Goal: Task Accomplishment & Management: Manage account settings

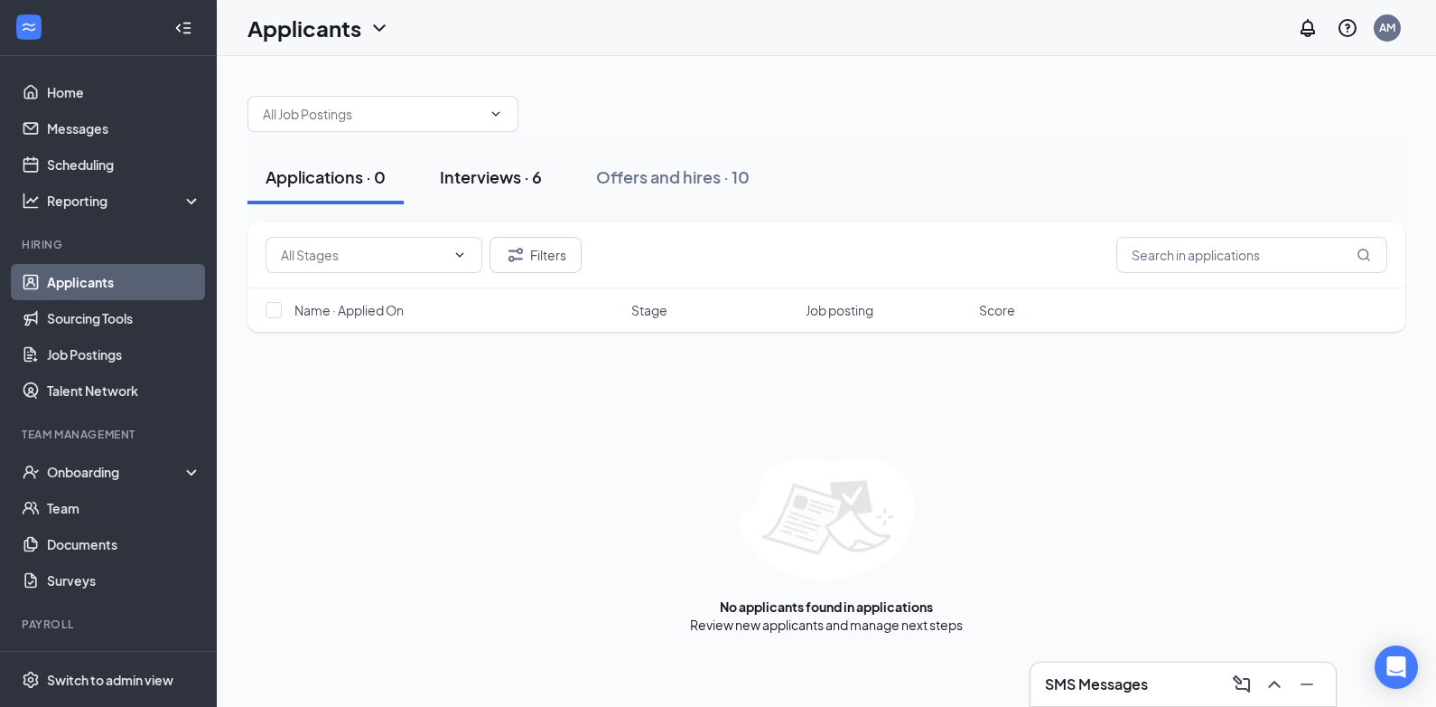
click at [509, 176] on div "Interviews · 6" at bounding box center [491, 176] width 102 height 23
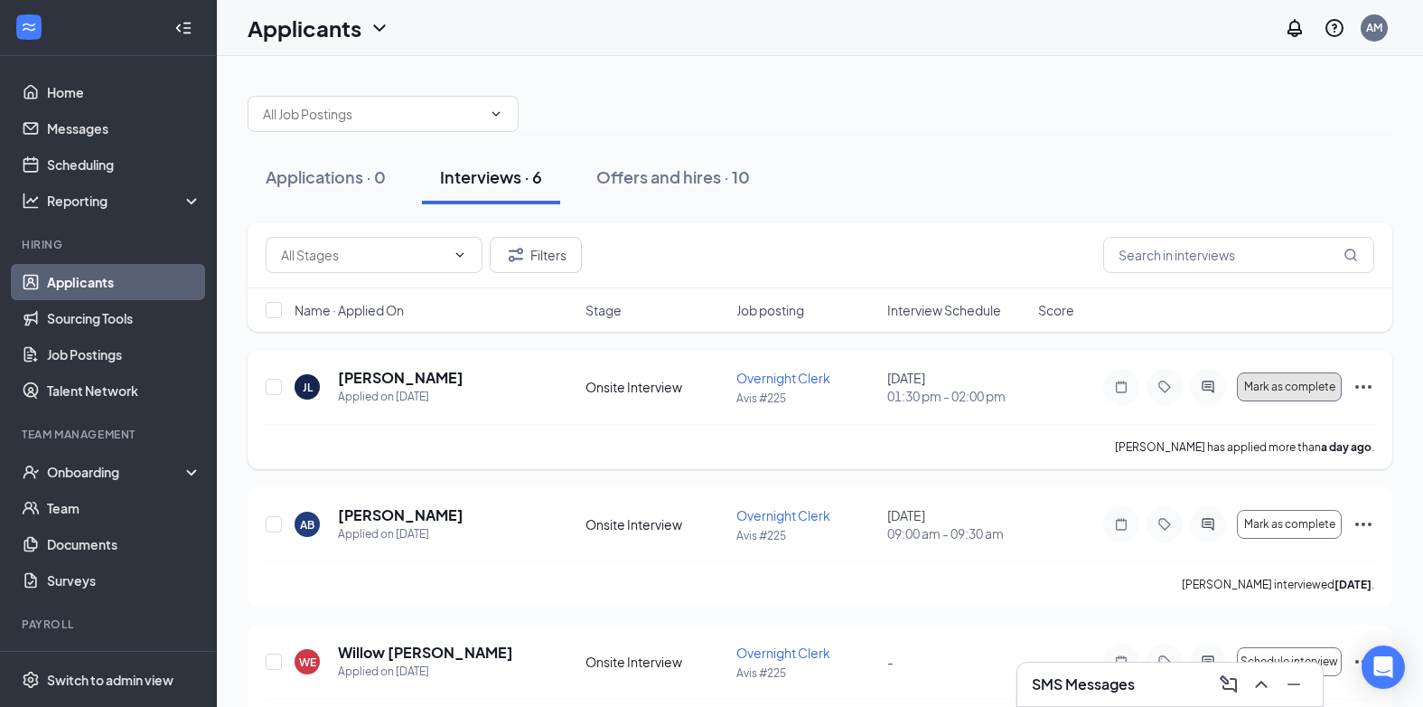
click at [1305, 389] on span "Mark as complete" at bounding box center [1289, 386] width 91 height 13
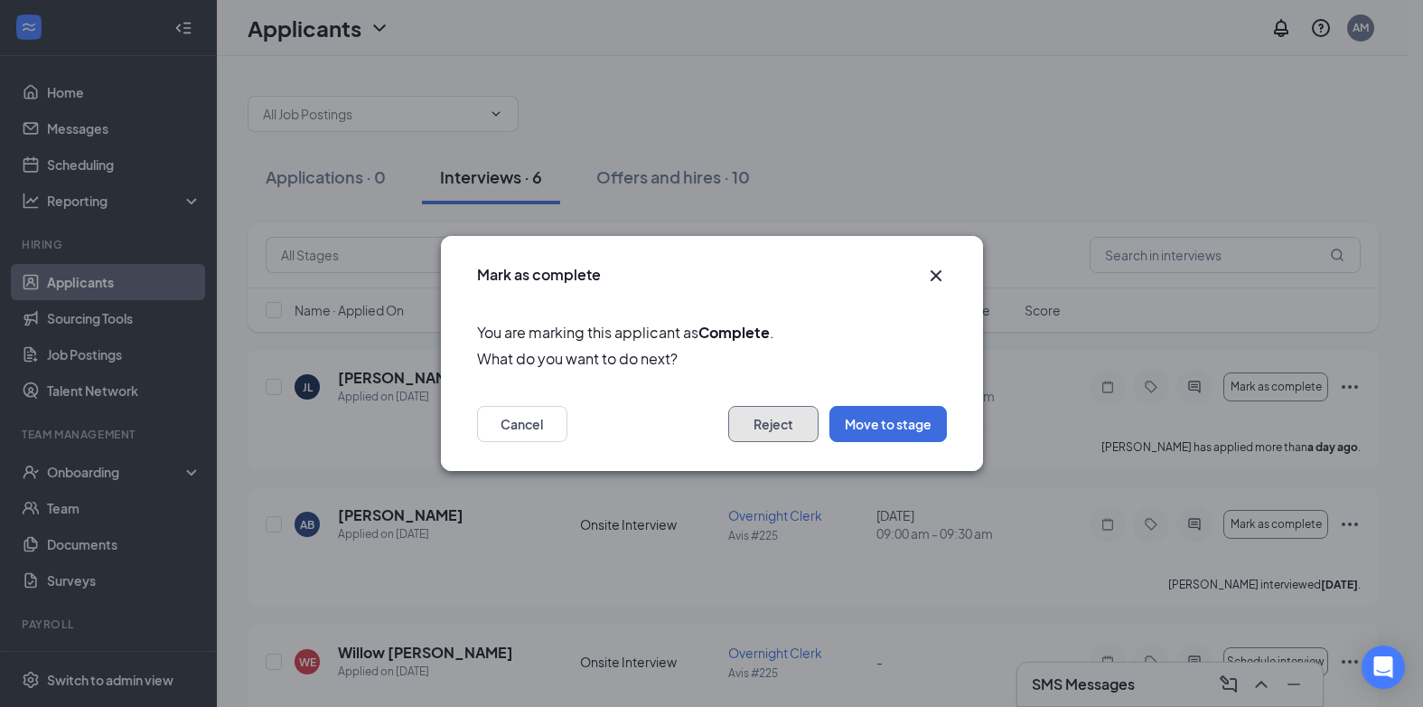
click at [783, 422] on button "Reject" at bounding box center [773, 424] width 90 height 36
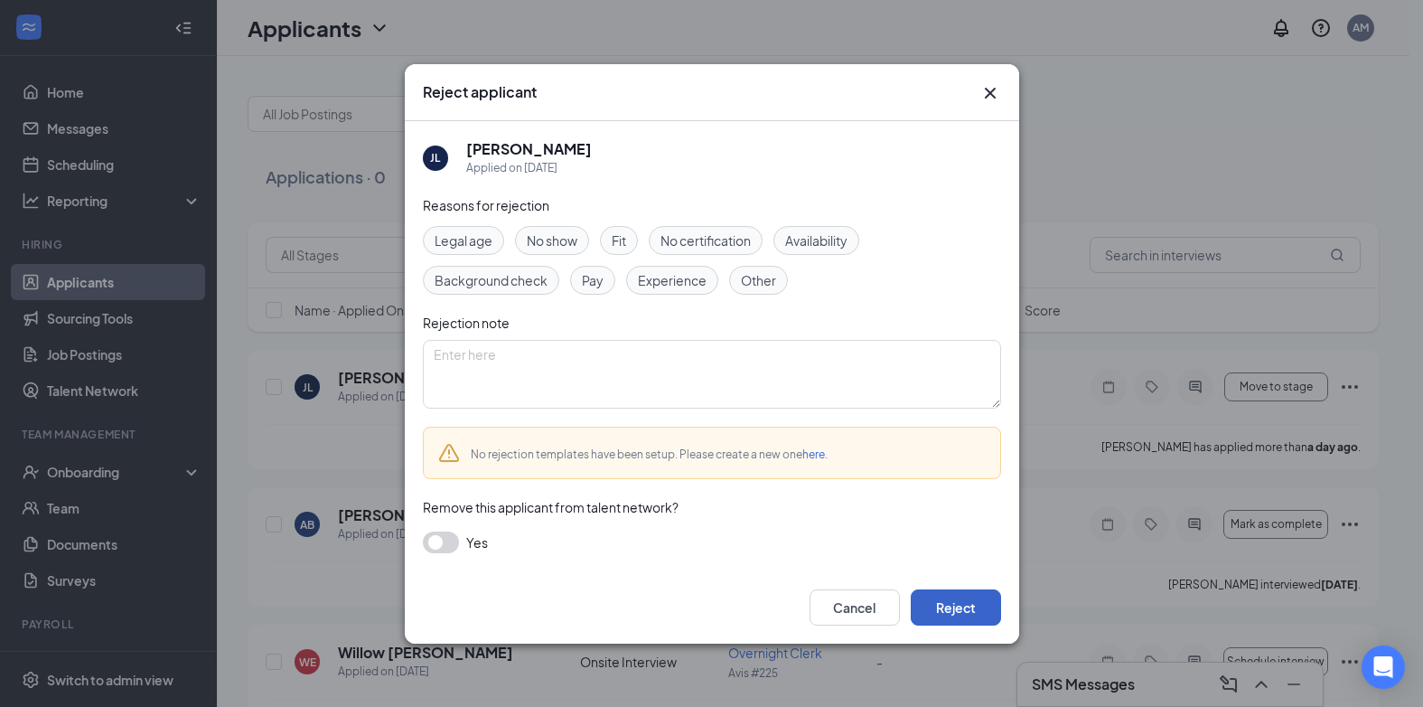
click at [937, 605] on button "Reject" at bounding box center [956, 607] width 90 height 36
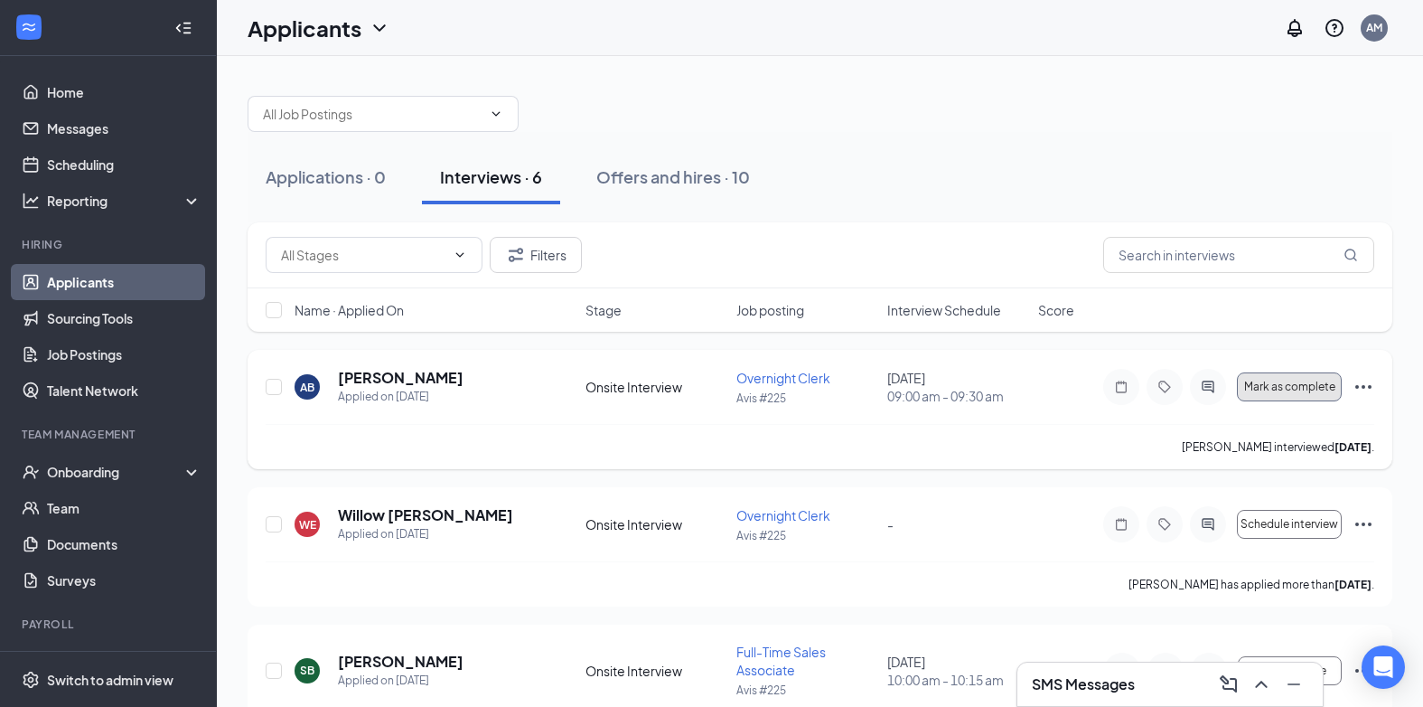
click at [1295, 387] on span "Mark as complete" at bounding box center [1289, 386] width 91 height 13
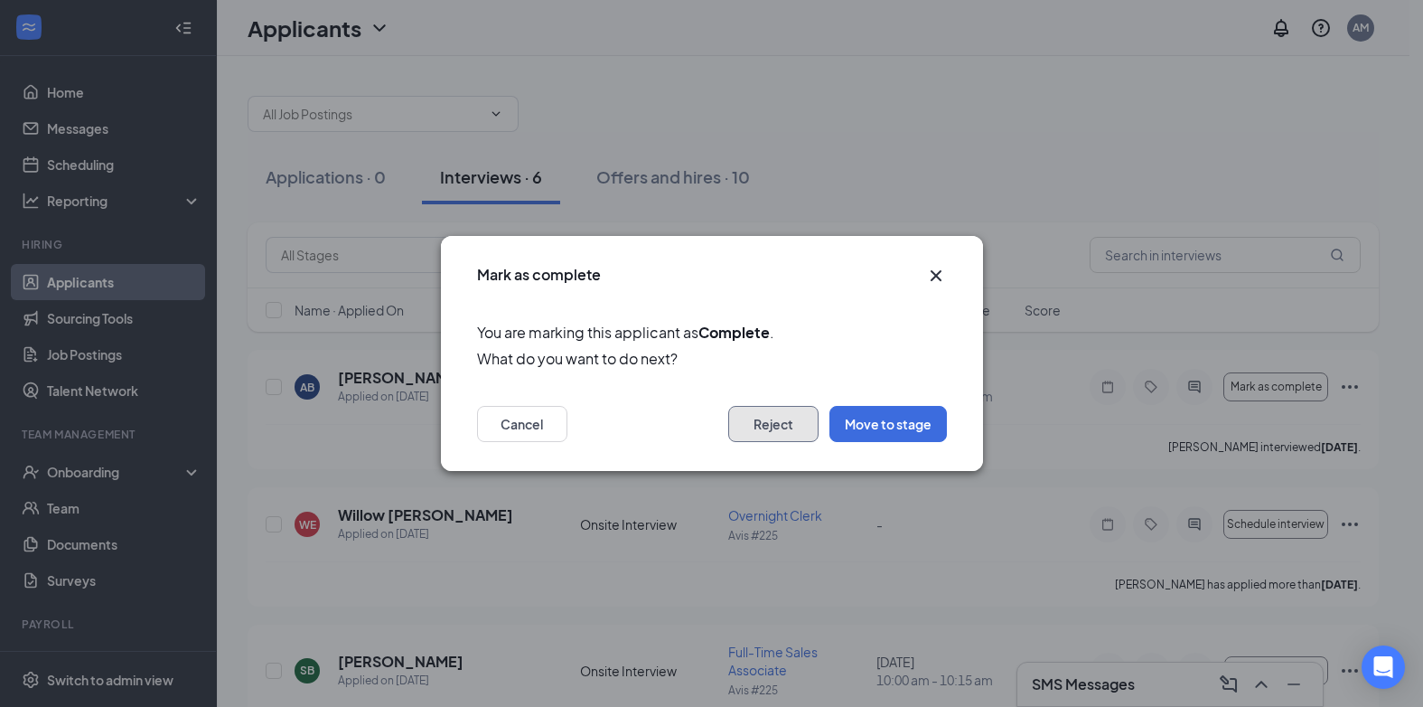
click at [757, 424] on button "Reject" at bounding box center [773, 424] width 90 height 36
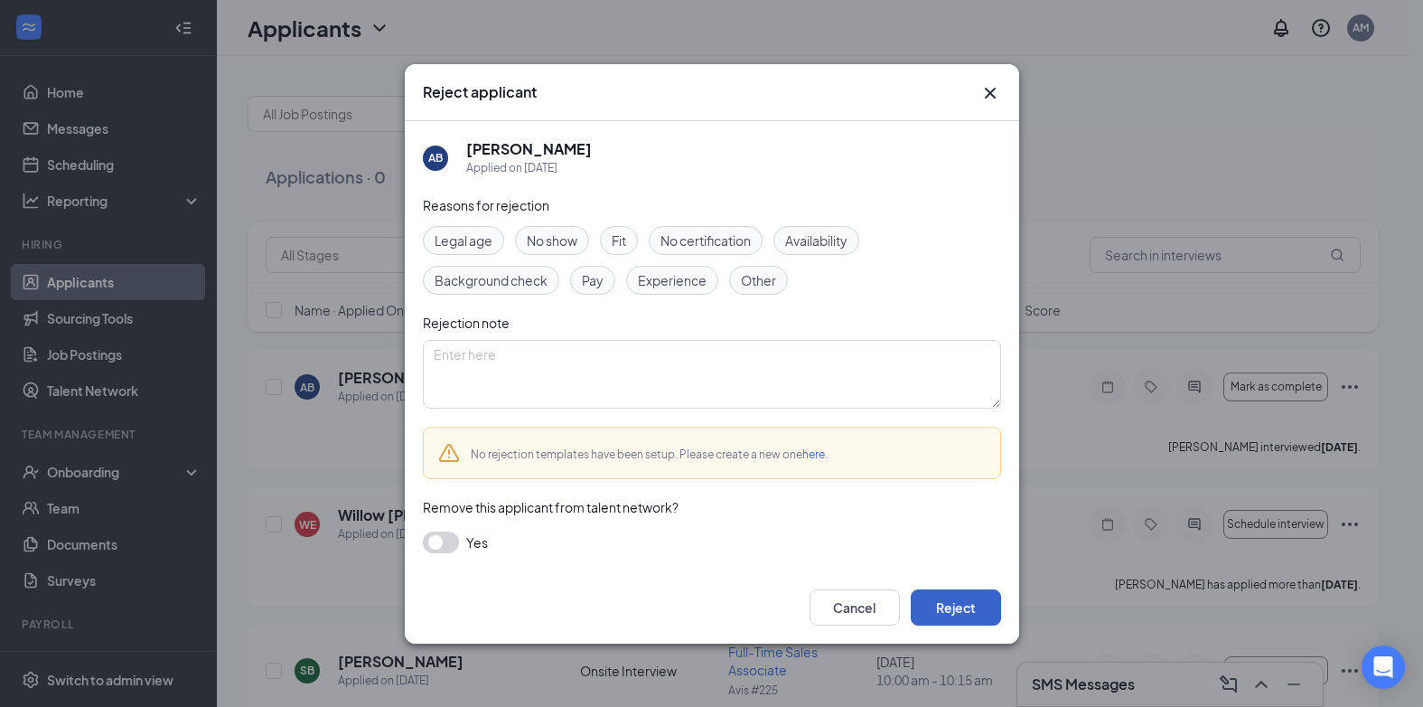
click at [960, 613] on button "Reject" at bounding box center [956, 607] width 90 height 36
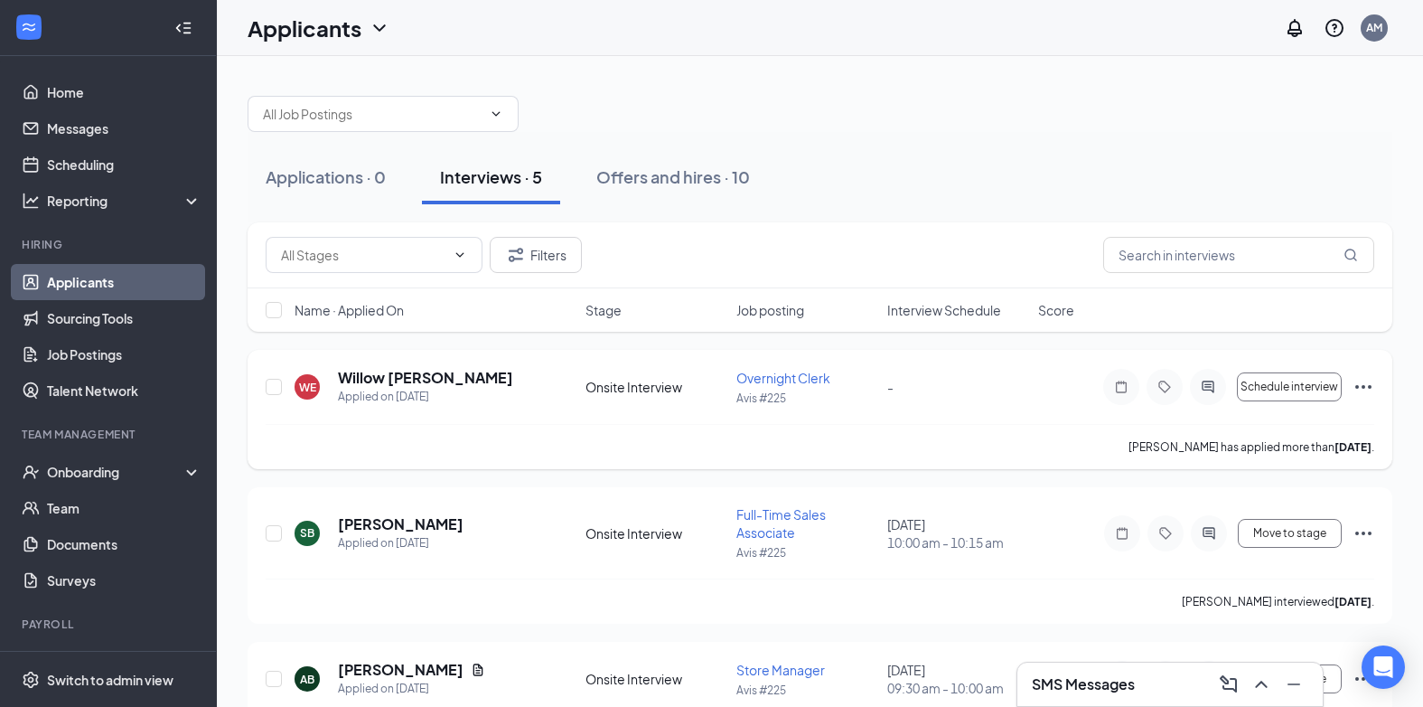
click at [1361, 385] on icon "Ellipses" at bounding box center [1363, 387] width 22 height 22
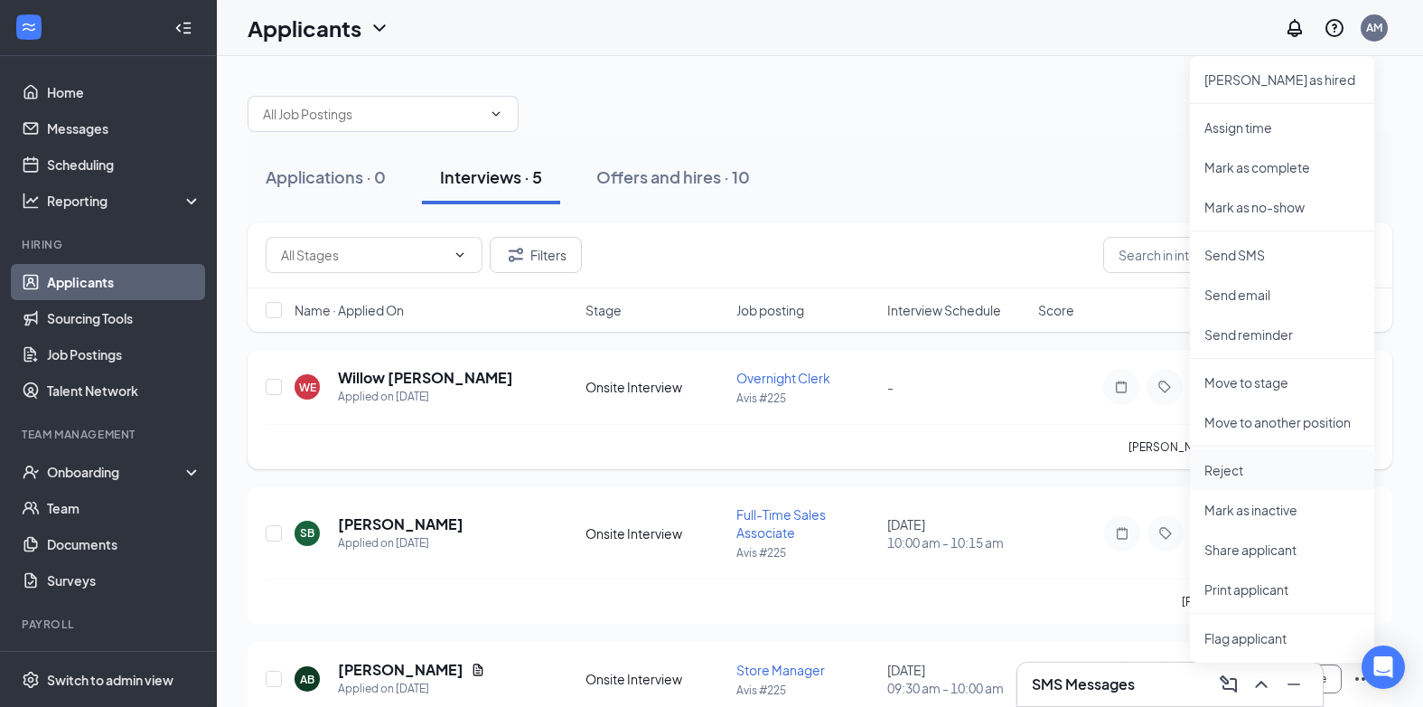
click at [1220, 463] on p "Reject" at bounding box center [1281, 470] width 155 height 18
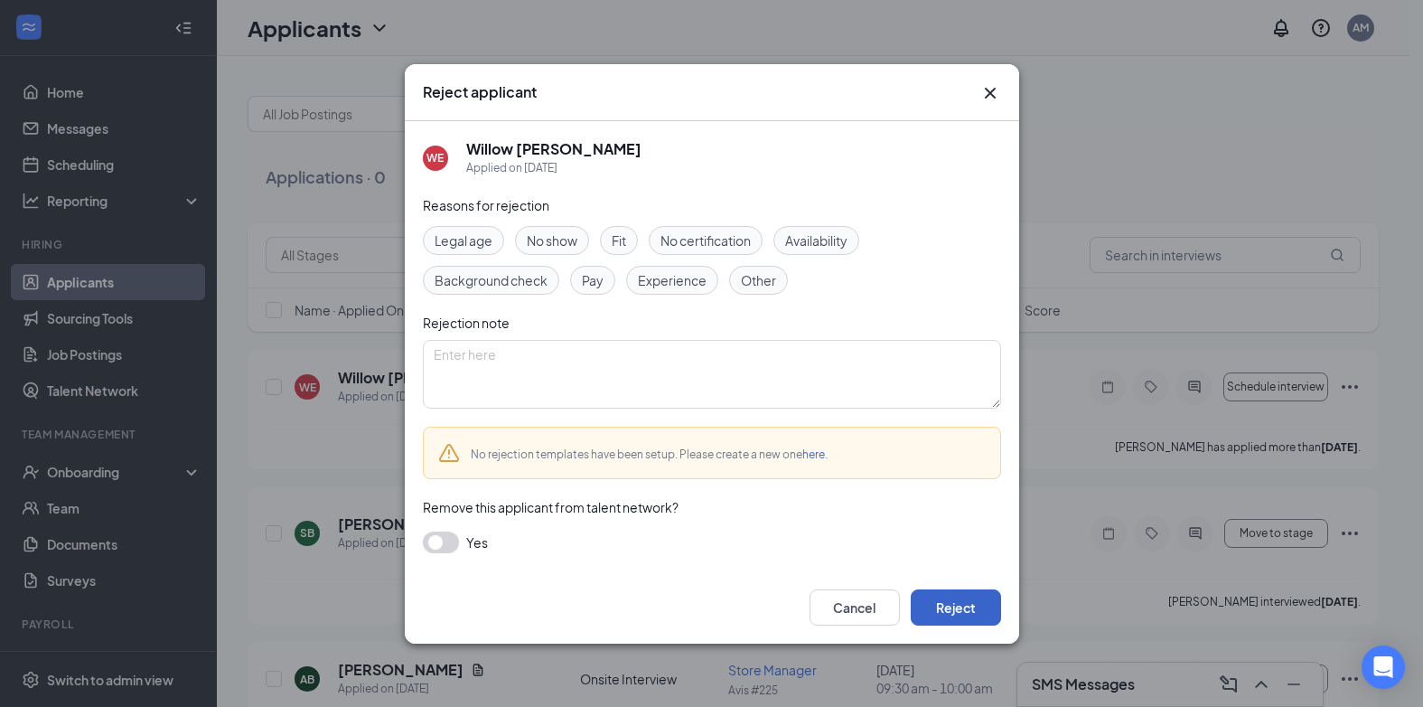
click at [964, 607] on button "Reject" at bounding box center [956, 607] width 90 height 36
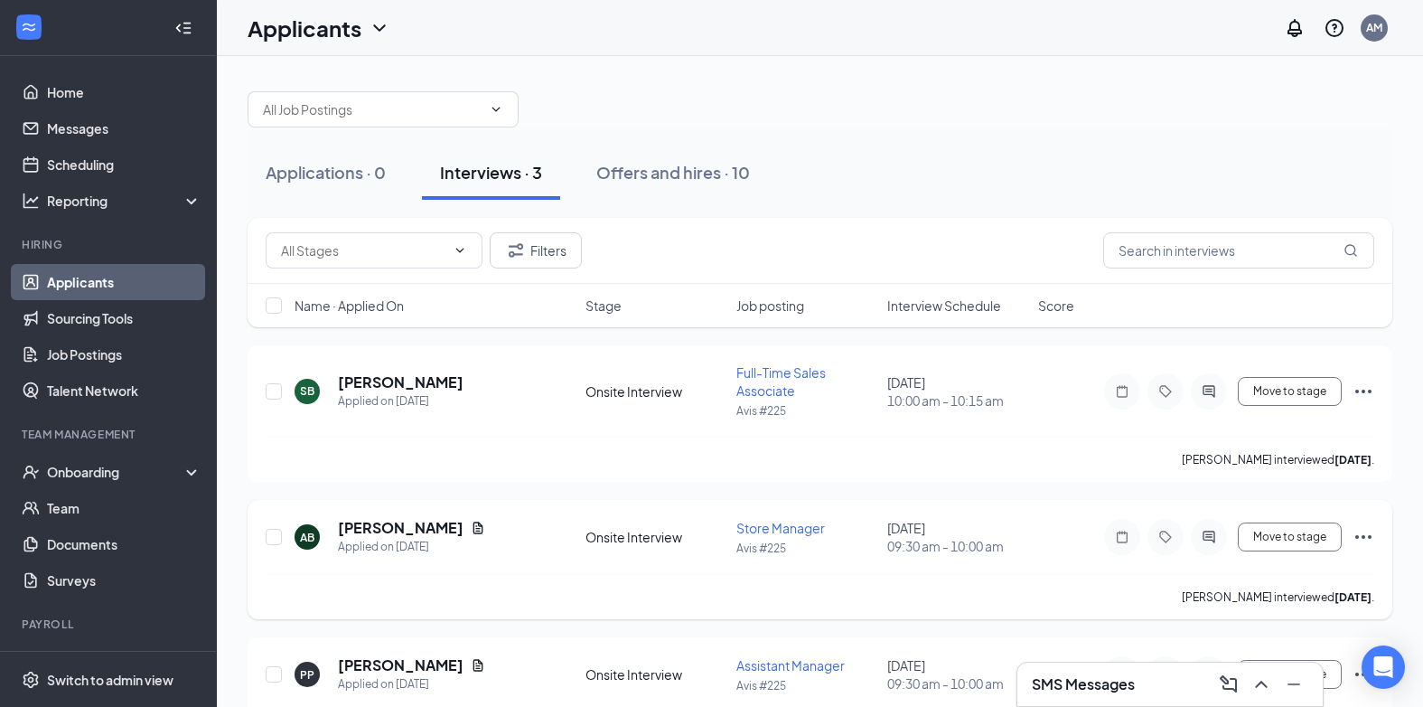
scroll to position [76, 0]
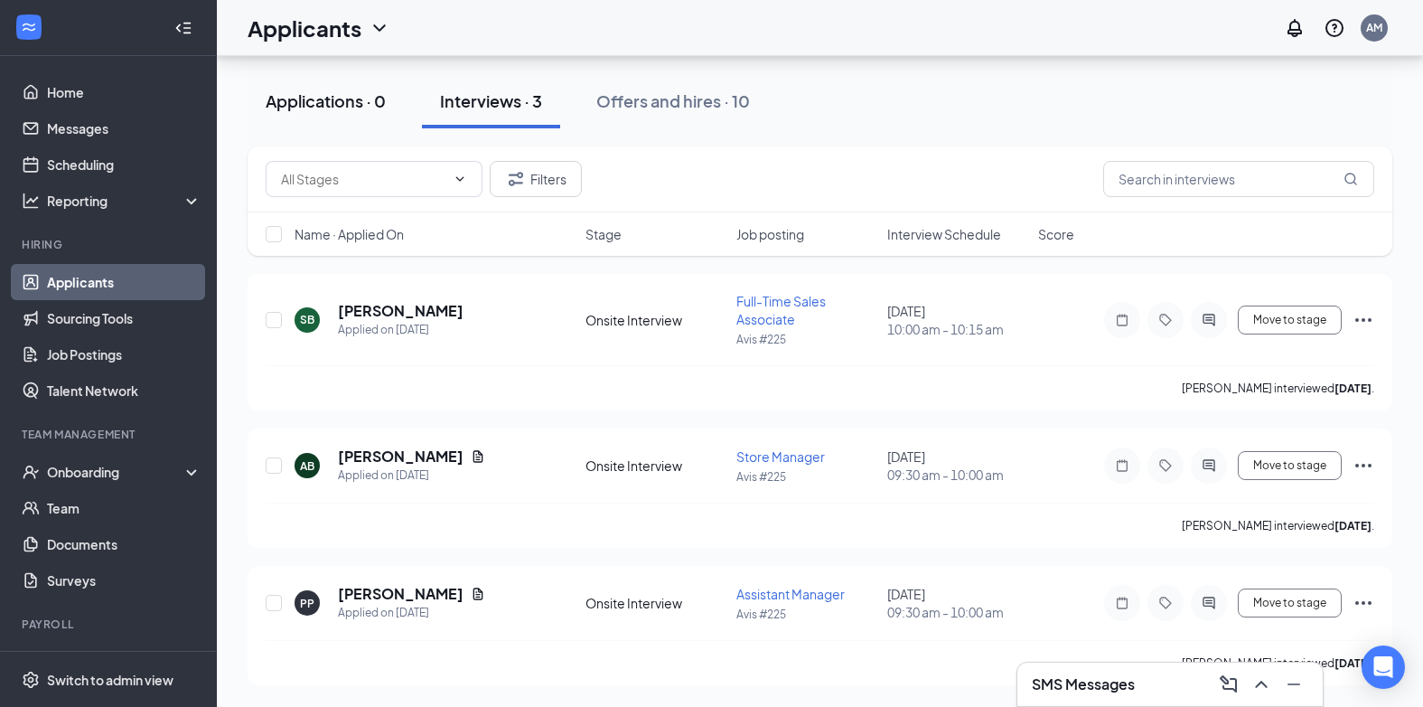
click at [347, 111] on div "Applications · 0" at bounding box center [326, 100] width 120 height 23
